Goal: Obtain resource: Obtain resource

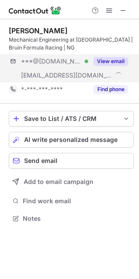
scroll to position [212, 139]
click at [115, 64] on button "View email" at bounding box center [110, 61] width 35 height 9
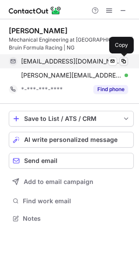
click at [123, 60] on span at bounding box center [123, 61] width 7 height 7
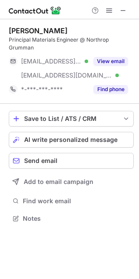
scroll to position [204, 139]
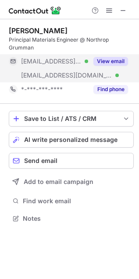
click at [99, 57] on button "View email" at bounding box center [110, 61] width 35 height 9
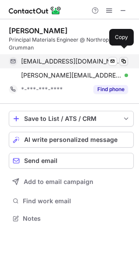
click at [123, 58] on span at bounding box center [123, 61] width 7 height 7
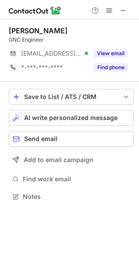
scroll to position [190, 139]
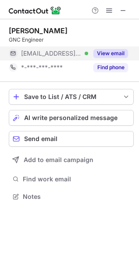
click at [112, 51] on button "View email" at bounding box center [110, 53] width 35 height 9
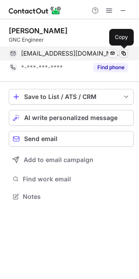
click at [122, 54] on span at bounding box center [123, 53] width 7 height 7
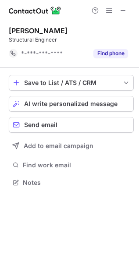
scroll to position [4, 4]
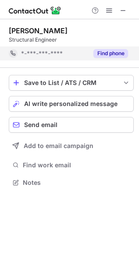
click at [113, 53] on button "Find phone" at bounding box center [110, 53] width 35 height 9
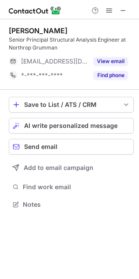
scroll to position [198, 139]
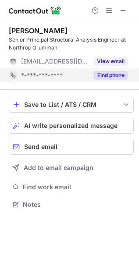
click at [115, 74] on button "Find phone" at bounding box center [110, 75] width 35 height 9
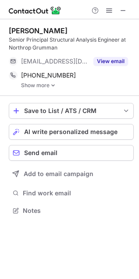
scroll to position [204, 139]
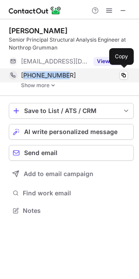
drag, startPoint x: 63, startPoint y: 73, endPoint x: 25, endPoint y: 74, distance: 38.1
click at [25, 74] on div "+18046174712" at bounding box center [74, 75] width 107 height 8
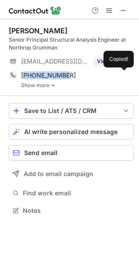
copy span "18046174712"
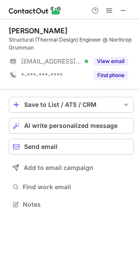
scroll to position [198, 139]
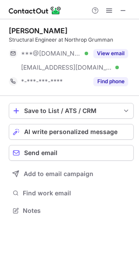
scroll to position [204, 139]
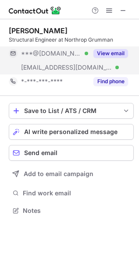
click at [100, 55] on button "View email" at bounding box center [110, 53] width 35 height 9
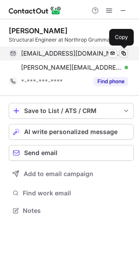
click at [124, 53] on span at bounding box center [123, 53] width 7 height 7
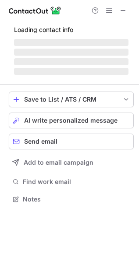
scroll to position [198, 139]
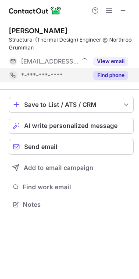
click at [106, 78] on button "Find phone" at bounding box center [110, 75] width 35 height 9
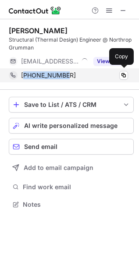
drag, startPoint x: 63, startPoint y: 75, endPoint x: 25, endPoint y: 76, distance: 38.1
click at [25, 76] on div "+18587931618" at bounding box center [74, 75] width 107 height 8
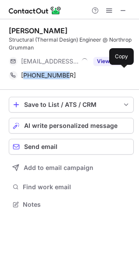
copy span "18587931618"
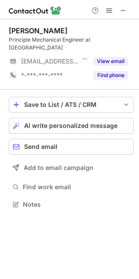
scroll to position [198, 139]
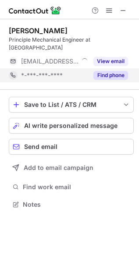
click at [109, 77] on button "Find phone" at bounding box center [110, 75] width 35 height 9
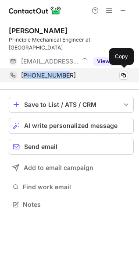
drag, startPoint x: 62, startPoint y: 78, endPoint x: 25, endPoint y: 79, distance: 36.8
click at [25, 79] on div "[PHONE_NUMBER] Copy" at bounding box center [68, 75] width 119 height 14
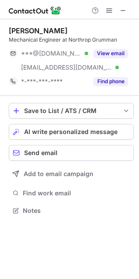
scroll to position [204, 139]
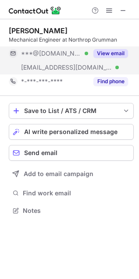
click at [107, 55] on button "View email" at bounding box center [110, 53] width 35 height 9
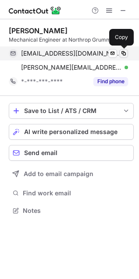
click at [125, 55] on span at bounding box center [123, 53] width 7 height 7
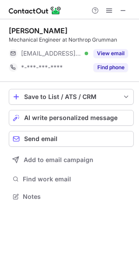
scroll to position [190, 139]
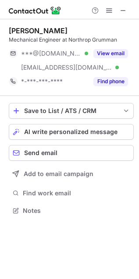
scroll to position [204, 139]
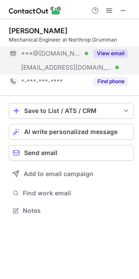
drag, startPoint x: 97, startPoint y: 49, endPoint x: 106, endPoint y: 54, distance: 10.4
click at [98, 49] on button "View email" at bounding box center [110, 53] width 35 height 9
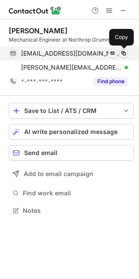
click at [121, 51] on span at bounding box center [123, 53] width 7 height 7
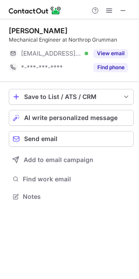
scroll to position [190, 139]
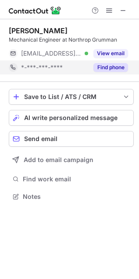
drag, startPoint x: 116, startPoint y: 67, endPoint x: 103, endPoint y: 69, distance: 13.3
click at [116, 67] on button "Find phone" at bounding box center [110, 67] width 35 height 9
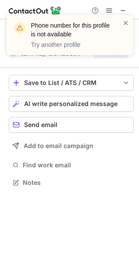
scroll to position [4, 4]
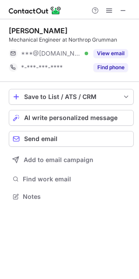
scroll to position [190, 139]
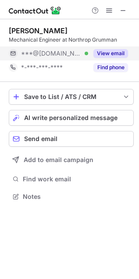
click at [103, 53] on button "View email" at bounding box center [110, 53] width 35 height 9
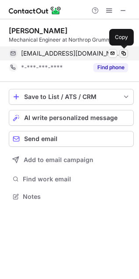
click at [123, 55] on span at bounding box center [123, 53] width 7 height 7
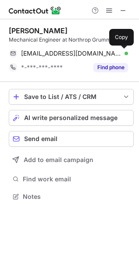
drag, startPoint x: 123, startPoint y: 55, endPoint x: 12, endPoint y: 76, distance: 112.8
click at [121, 54] on span at bounding box center [123, 53] width 7 height 7
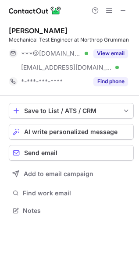
scroll to position [204, 139]
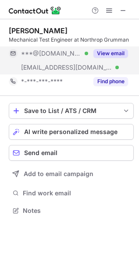
click at [119, 49] on button "View email" at bounding box center [110, 53] width 35 height 9
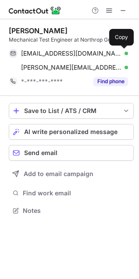
click at [121, 51] on span at bounding box center [123, 53] width 7 height 7
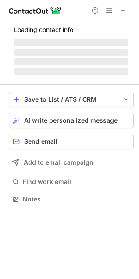
scroll to position [5, 4]
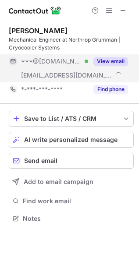
click at [110, 57] on button "View email" at bounding box center [110, 61] width 35 height 9
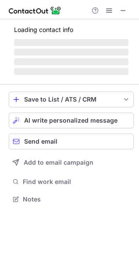
scroll to position [212, 139]
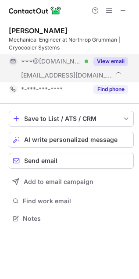
click at [104, 63] on button "View email" at bounding box center [110, 61] width 35 height 9
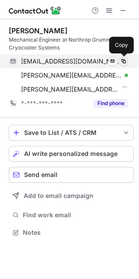
click at [123, 62] on span at bounding box center [123, 61] width 7 height 7
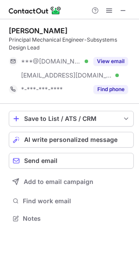
scroll to position [212, 139]
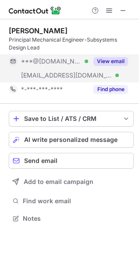
click at [98, 59] on button "View email" at bounding box center [110, 61] width 35 height 9
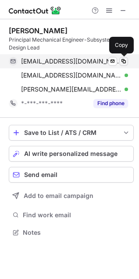
click at [123, 58] on span at bounding box center [123, 61] width 7 height 7
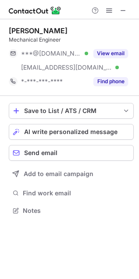
scroll to position [204, 139]
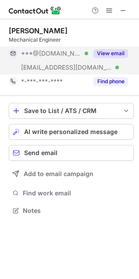
click at [110, 56] on button "View email" at bounding box center [110, 53] width 35 height 9
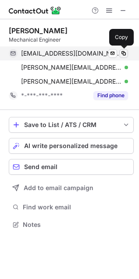
click at [126, 53] on span at bounding box center [123, 53] width 7 height 7
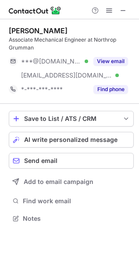
scroll to position [212, 139]
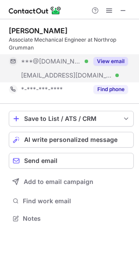
click at [113, 62] on button "View email" at bounding box center [110, 61] width 35 height 9
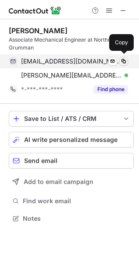
click at [120, 57] on button at bounding box center [123, 61] width 9 height 9
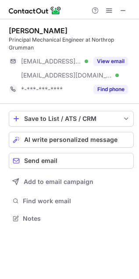
scroll to position [212, 139]
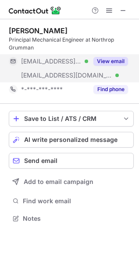
click at [120, 58] on button "View email" at bounding box center [110, 61] width 35 height 9
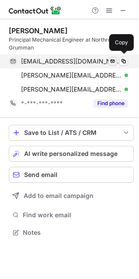
scroll to position [226, 139]
click at [125, 57] on button at bounding box center [123, 61] width 9 height 9
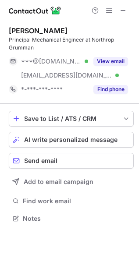
scroll to position [212, 139]
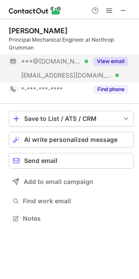
click at [116, 61] on button "View email" at bounding box center [110, 61] width 35 height 9
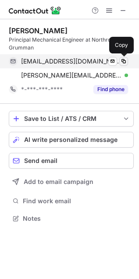
click at [122, 58] on span at bounding box center [123, 61] width 7 height 7
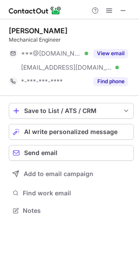
scroll to position [204, 139]
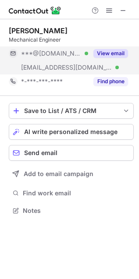
click at [107, 50] on button "View email" at bounding box center [110, 53] width 35 height 9
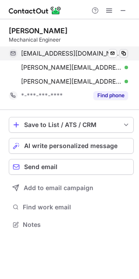
click at [127, 54] on div "ssenanian@gmail.com Verified Send email Copy" at bounding box center [68, 53] width 119 height 14
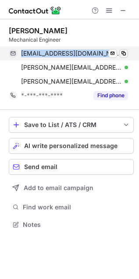
click at [125, 55] on span at bounding box center [123, 53] width 7 height 7
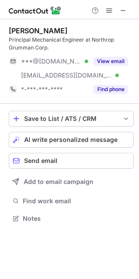
scroll to position [212, 139]
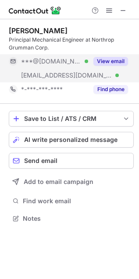
click at [104, 60] on button "View email" at bounding box center [110, 61] width 35 height 9
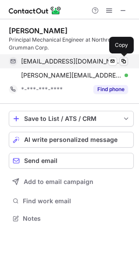
click at [121, 60] on span at bounding box center [123, 61] width 7 height 7
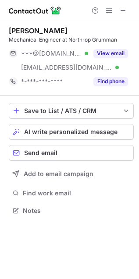
scroll to position [204, 139]
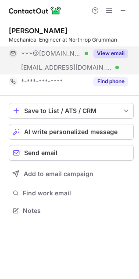
click at [104, 49] on button "View email" at bounding box center [110, 53] width 35 height 9
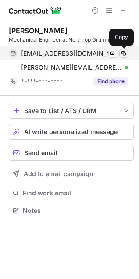
click at [125, 56] on span at bounding box center [123, 53] width 7 height 7
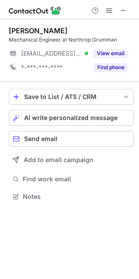
scroll to position [190, 139]
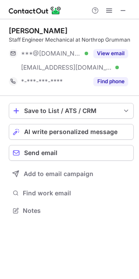
scroll to position [204, 139]
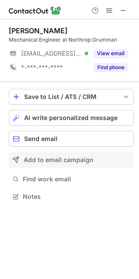
scroll to position [190, 139]
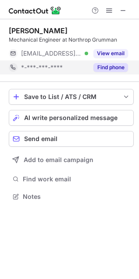
click at [125, 66] on button "Find phone" at bounding box center [110, 67] width 35 height 9
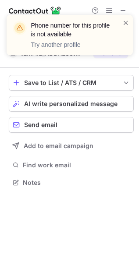
scroll to position [4, 4]
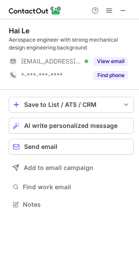
scroll to position [198, 139]
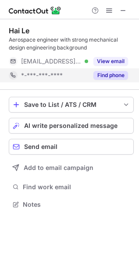
click at [99, 74] on button "Find phone" at bounding box center [110, 75] width 35 height 9
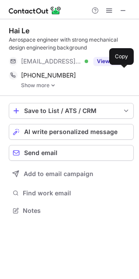
scroll to position [204, 139]
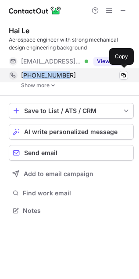
drag, startPoint x: 78, startPoint y: 75, endPoint x: 25, endPoint y: 76, distance: 53.0
click at [25, 76] on div "[PHONE_NUMBER]" at bounding box center [74, 75] width 107 height 8
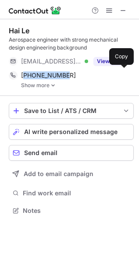
copy span "17148901741"
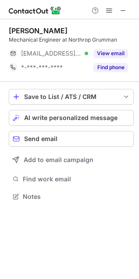
scroll to position [190, 139]
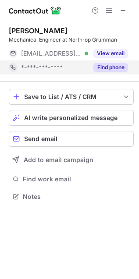
click at [107, 64] on button "Find phone" at bounding box center [110, 67] width 35 height 9
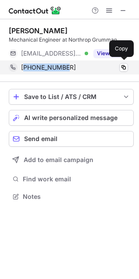
drag, startPoint x: 68, startPoint y: 66, endPoint x: 25, endPoint y: 66, distance: 42.5
click at [25, 66] on div "[PHONE_NUMBER]" at bounding box center [74, 67] width 107 height 8
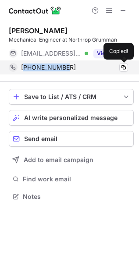
copy span "13232587513"
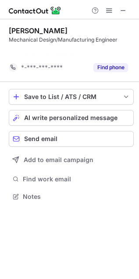
scroll to position [4, 4]
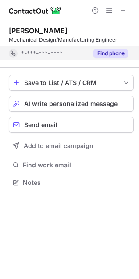
click at [117, 55] on button "Find phone" at bounding box center [110, 53] width 35 height 9
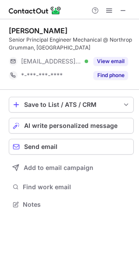
scroll to position [198, 139]
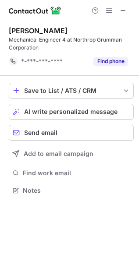
scroll to position [184, 139]
click at [118, 52] on div "[PERSON_NAME] Mechanical Engineer 4 at Northrop Grumman Corporation *-***-***-*…" at bounding box center [71, 47] width 125 height 42
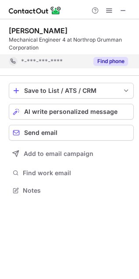
click at [115, 61] on button "Find phone" at bounding box center [110, 61] width 35 height 9
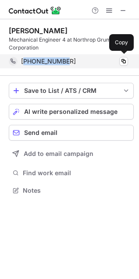
drag, startPoint x: 75, startPoint y: 62, endPoint x: 25, endPoint y: 62, distance: 50.4
click at [25, 62] on div "[PHONE_NUMBER]" at bounding box center [74, 61] width 107 height 8
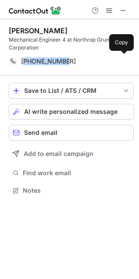
copy span "13109305847"
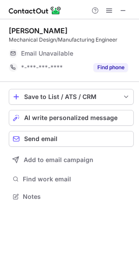
scroll to position [190, 139]
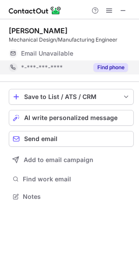
click at [108, 70] on button "Find phone" at bounding box center [110, 67] width 35 height 9
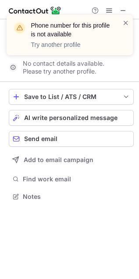
scroll to position [4, 4]
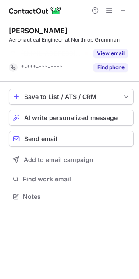
scroll to position [4, 4]
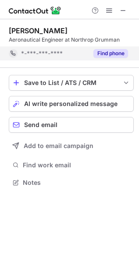
click at [112, 55] on button "Find phone" at bounding box center [110, 53] width 35 height 9
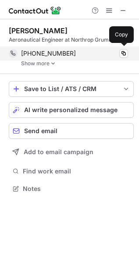
scroll to position [182, 139]
drag, startPoint x: 69, startPoint y: 55, endPoint x: 23, endPoint y: 55, distance: 45.5
click at [23, 55] on div "[PHONE_NUMBER]" at bounding box center [74, 53] width 107 height 8
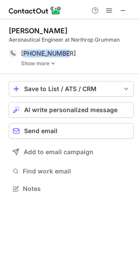
copy span "13029818995"
click at [56, 63] on link "Show more" at bounding box center [77, 63] width 113 height 6
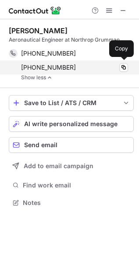
scroll to position [196, 139]
drag, startPoint x: 70, startPoint y: 66, endPoint x: 24, endPoint y: 68, distance: 46.0
click at [24, 68] on div "[PHONE_NUMBER]" at bounding box center [74, 67] width 107 height 8
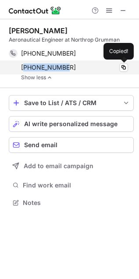
copy span "13013624996"
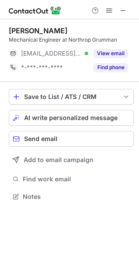
scroll to position [190, 139]
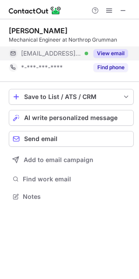
click at [105, 48] on div "View email" at bounding box center [108, 53] width 40 height 14
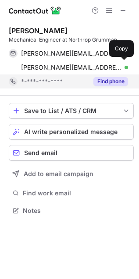
scroll to position [204, 139]
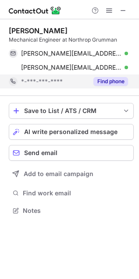
click at [107, 77] on button "Find phone" at bounding box center [110, 81] width 35 height 9
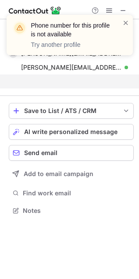
scroll to position [5, 4]
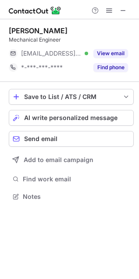
scroll to position [190, 139]
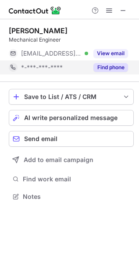
click at [120, 68] on button "Find phone" at bounding box center [110, 67] width 35 height 9
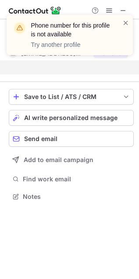
scroll to position [4, 4]
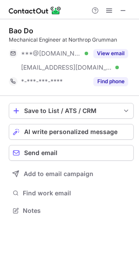
scroll to position [204, 139]
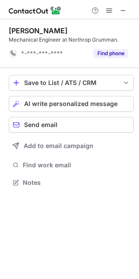
scroll to position [4, 4]
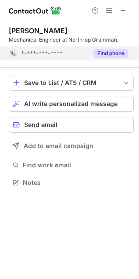
click at [118, 57] on button "Find phone" at bounding box center [110, 53] width 35 height 9
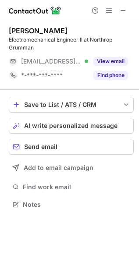
scroll to position [198, 139]
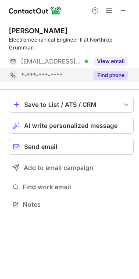
click at [114, 78] on button "Find phone" at bounding box center [110, 75] width 35 height 9
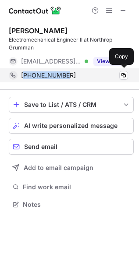
drag, startPoint x: 49, startPoint y: 77, endPoint x: 25, endPoint y: 78, distance: 24.5
click at [25, 78] on div "+19034077201" at bounding box center [74, 75] width 107 height 8
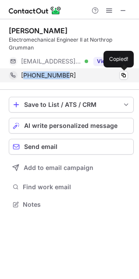
copy span "19034077201"
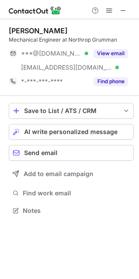
scroll to position [204, 139]
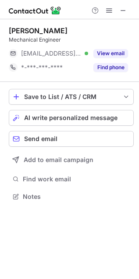
scroll to position [190, 139]
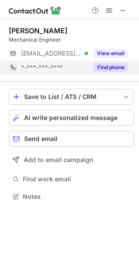
click at [104, 68] on button "Find phone" at bounding box center [110, 67] width 35 height 9
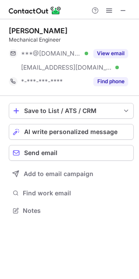
scroll to position [204, 139]
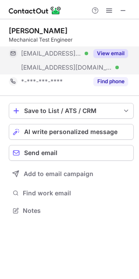
drag, startPoint x: 110, startPoint y: 50, endPoint x: 119, endPoint y: 51, distance: 8.8
click at [111, 50] on button "View email" at bounding box center [110, 53] width 35 height 9
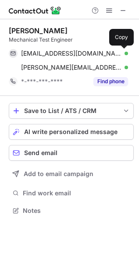
click at [123, 51] on span at bounding box center [123, 53] width 7 height 7
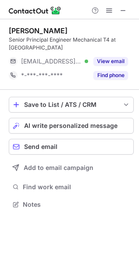
scroll to position [198, 139]
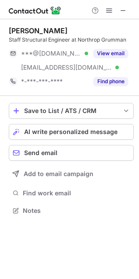
scroll to position [204, 139]
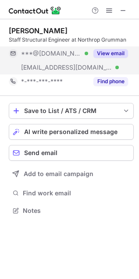
click at [110, 51] on button "View email" at bounding box center [110, 53] width 35 height 9
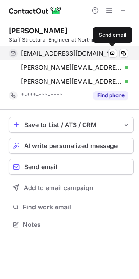
scroll to position [218, 139]
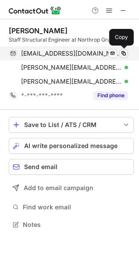
click at [123, 54] on span at bounding box center [123, 53] width 7 height 7
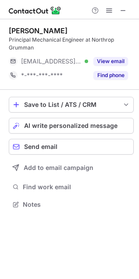
scroll to position [198, 139]
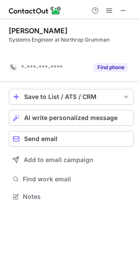
scroll to position [4, 4]
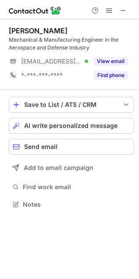
scroll to position [198, 139]
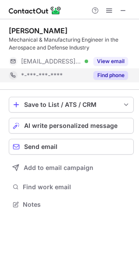
click at [107, 74] on button "Find phone" at bounding box center [110, 75] width 35 height 9
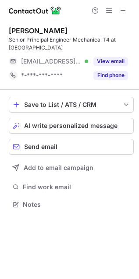
scroll to position [198, 139]
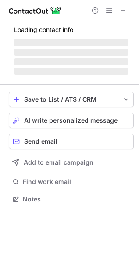
scroll to position [198, 139]
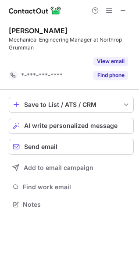
scroll to position [184, 139]
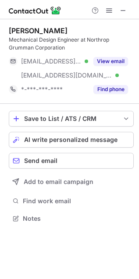
scroll to position [212, 139]
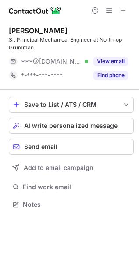
scroll to position [198, 139]
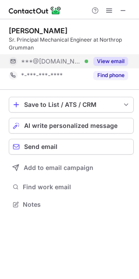
click at [121, 63] on button "View email" at bounding box center [110, 61] width 35 height 9
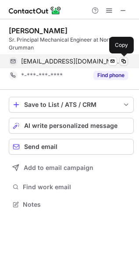
click at [120, 63] on span at bounding box center [123, 61] width 7 height 7
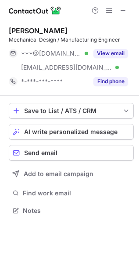
scroll to position [204, 139]
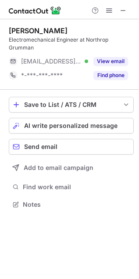
scroll to position [194, 139]
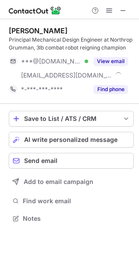
scroll to position [212, 139]
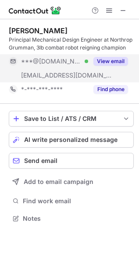
click at [109, 58] on button "View email" at bounding box center [110, 61] width 35 height 9
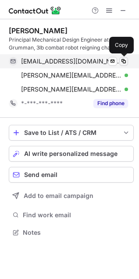
click at [123, 62] on span at bounding box center [123, 61] width 7 height 7
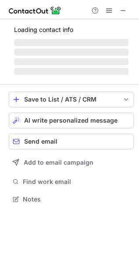
scroll to position [190, 139]
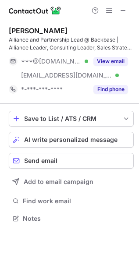
scroll to position [212, 139]
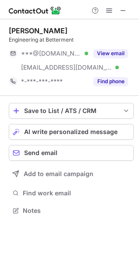
scroll to position [204, 139]
